Goal: Information Seeking & Learning: Learn about a topic

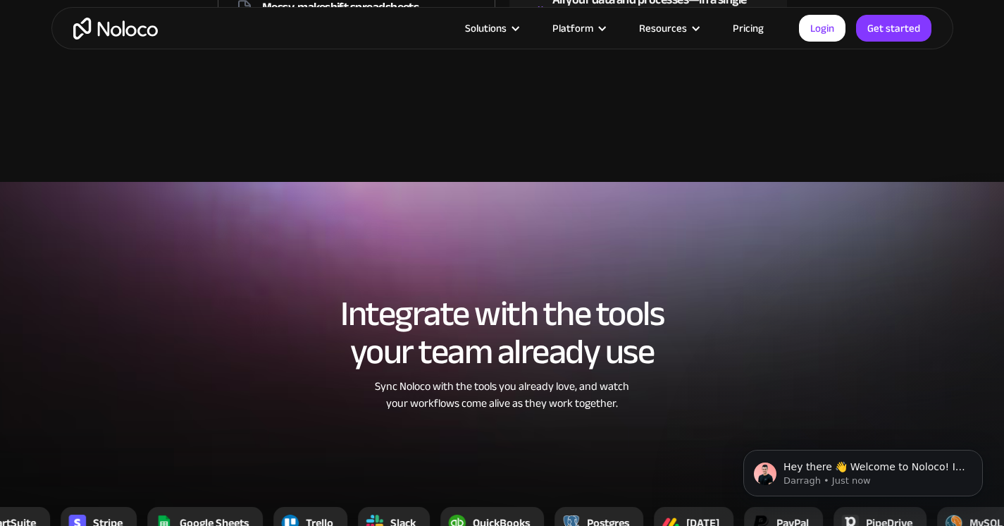
scroll to position [3248, 0]
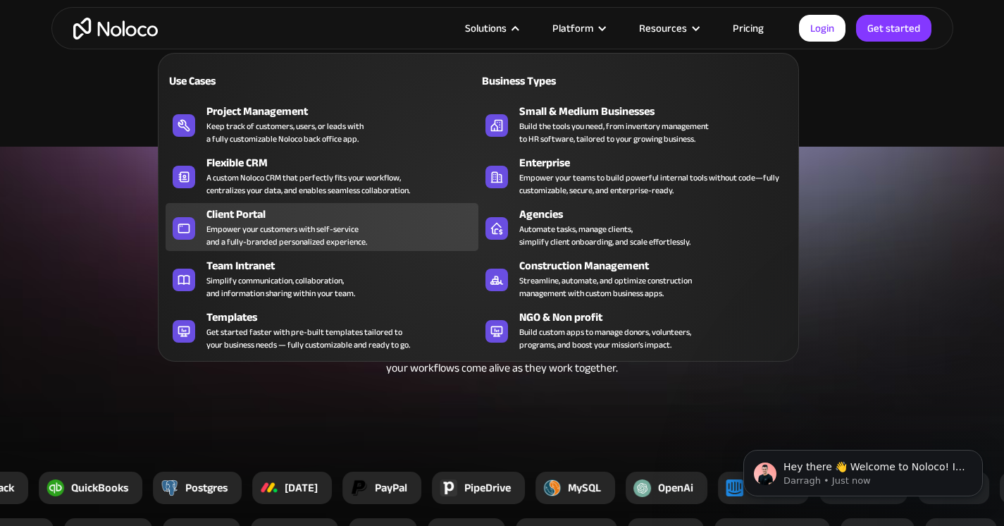
click at [295, 220] on div "Client Portal" at bounding box center [346, 214] width 278 height 17
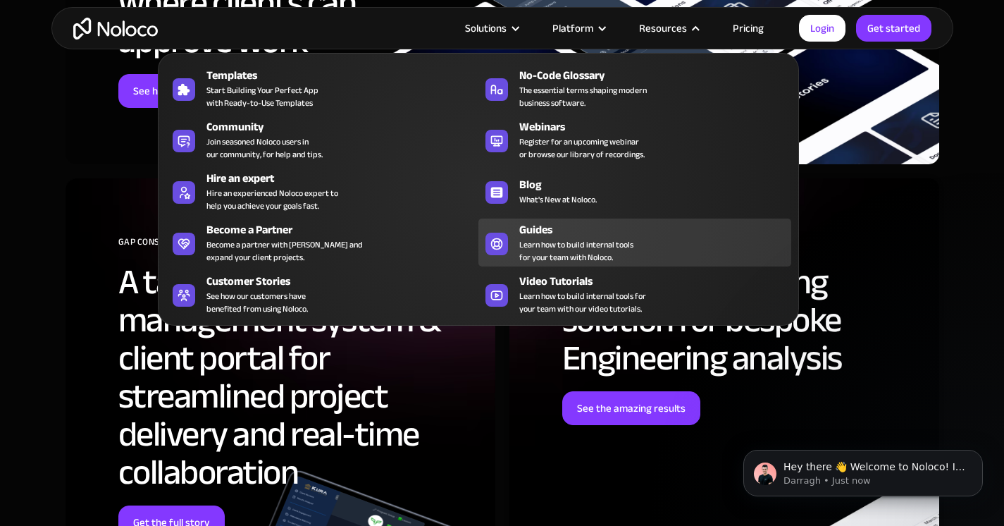
scroll to position [4694, 0]
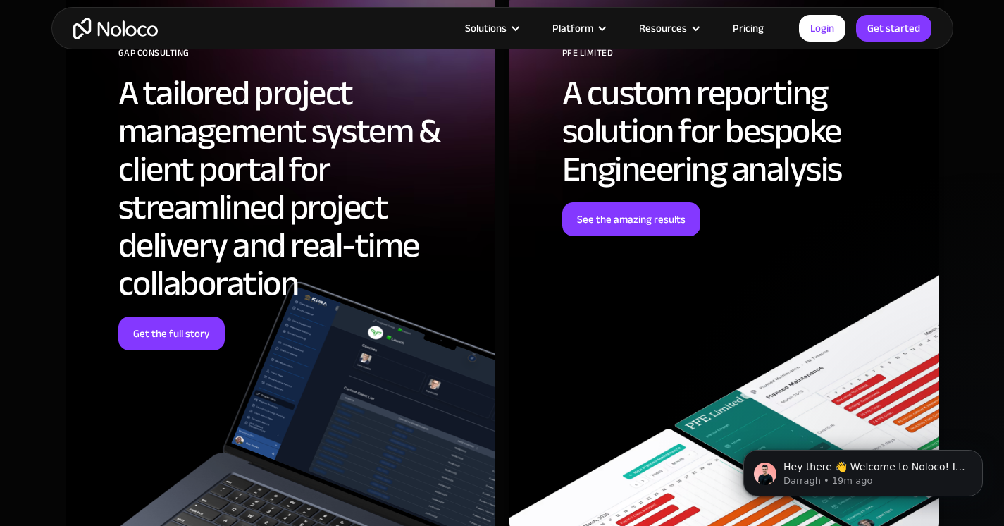
click at [761, 26] on link "Pricing" at bounding box center [748, 28] width 66 height 18
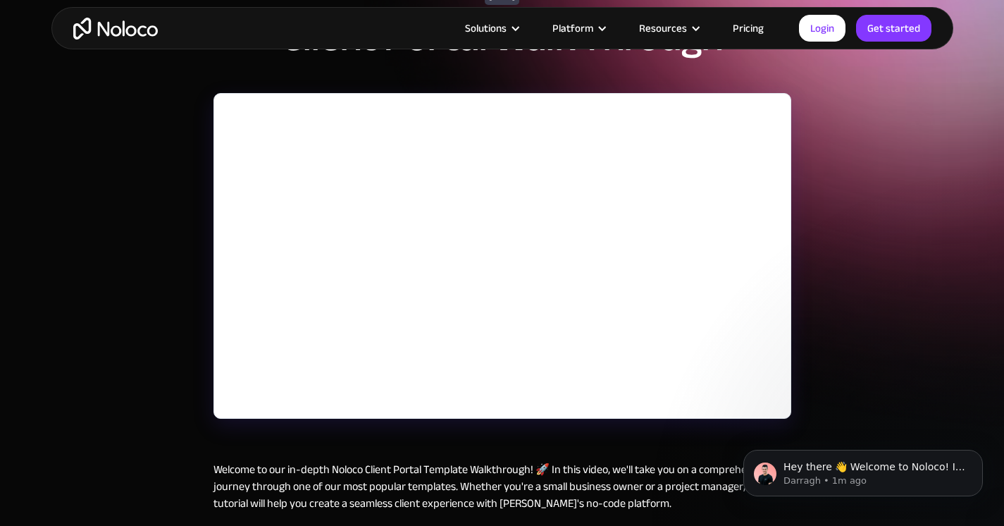
scroll to position [152, 0]
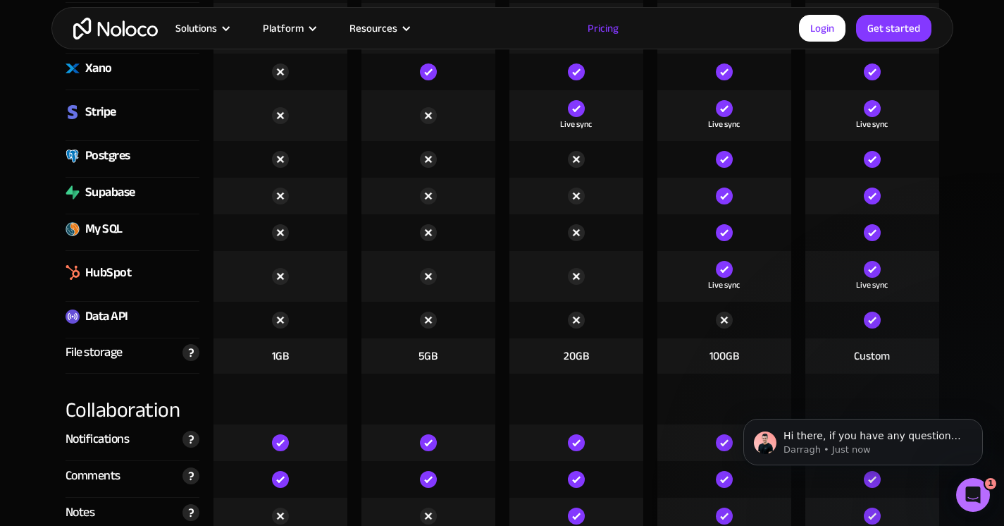
scroll to position [2318, 0]
